Goal: Task Accomplishment & Management: Manage account settings

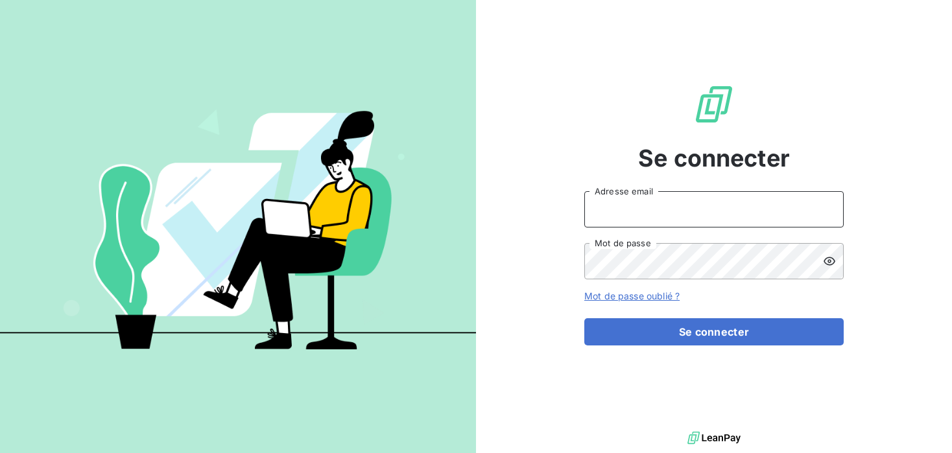
click at [644, 211] on input "Adresse email" at bounding box center [713, 209] width 259 height 36
type input "S"
click at [584, 318] on button "Se connecter" at bounding box center [713, 331] width 259 height 27
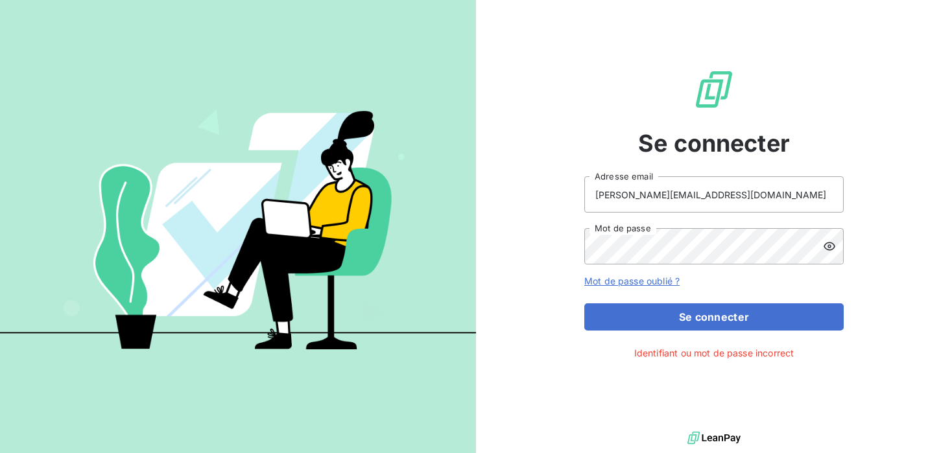
click at [838, 250] on div at bounding box center [833, 246] width 21 height 36
click at [612, 192] on input "[PERSON_NAME][EMAIL_ADDRESS][DOMAIN_NAME]" at bounding box center [713, 194] width 259 height 36
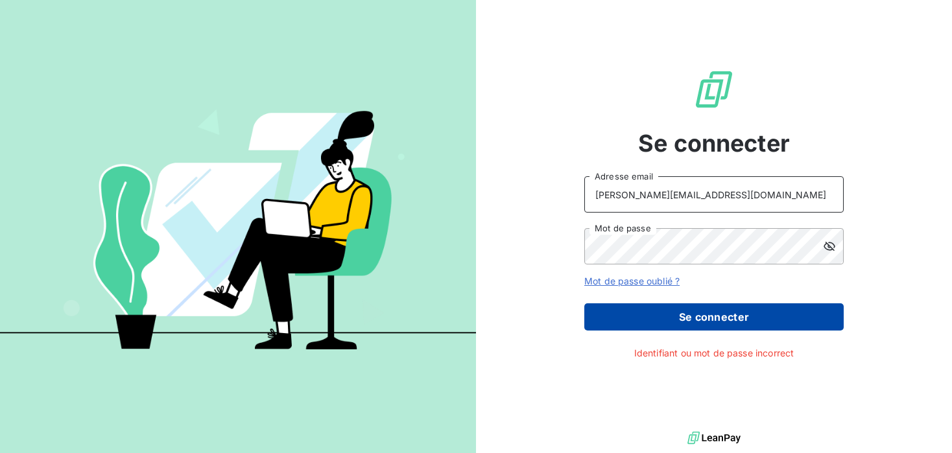
type input "[PERSON_NAME][EMAIL_ADDRESS][DOMAIN_NAME]"
click at [667, 322] on button "Se connecter" at bounding box center [713, 317] width 259 height 27
click at [710, 314] on button "Se connecter" at bounding box center [713, 317] width 259 height 27
click at [744, 327] on button "Se connecter" at bounding box center [713, 317] width 259 height 27
click at [744, 322] on button "Se connecter" at bounding box center [713, 317] width 259 height 27
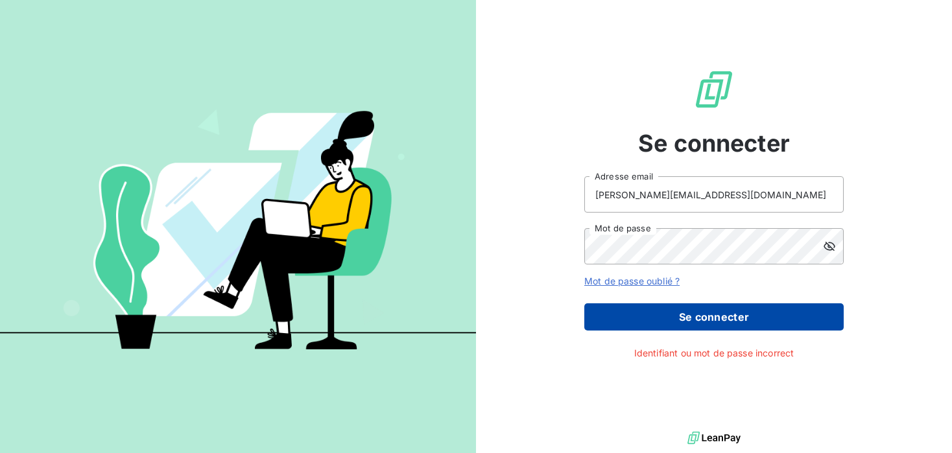
click at [708, 320] on button "Se connecter" at bounding box center [713, 317] width 259 height 27
